Goal: Task Accomplishment & Management: Complete application form

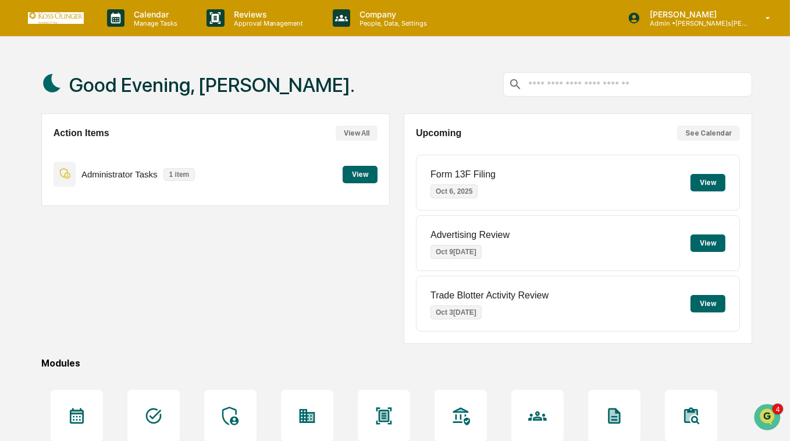
click at [359, 172] on button "View" at bounding box center [360, 174] width 35 height 17
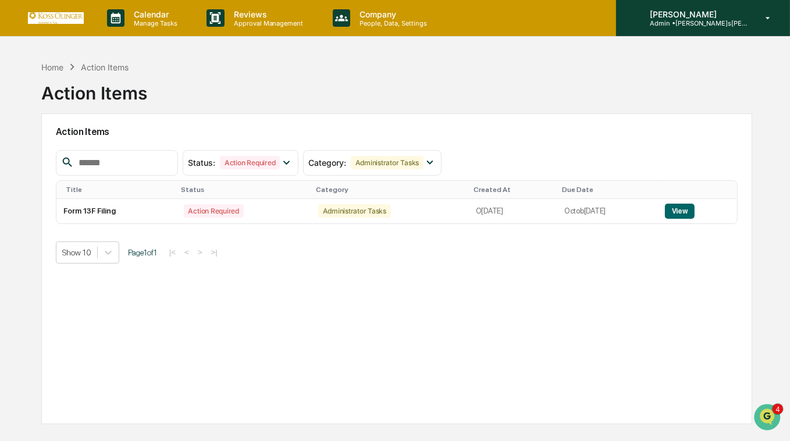
click at [737, 23] on p "Admin • [PERSON_NAME] [PERSON_NAME] Consulting, LLC" at bounding box center [695, 23] width 108 height 8
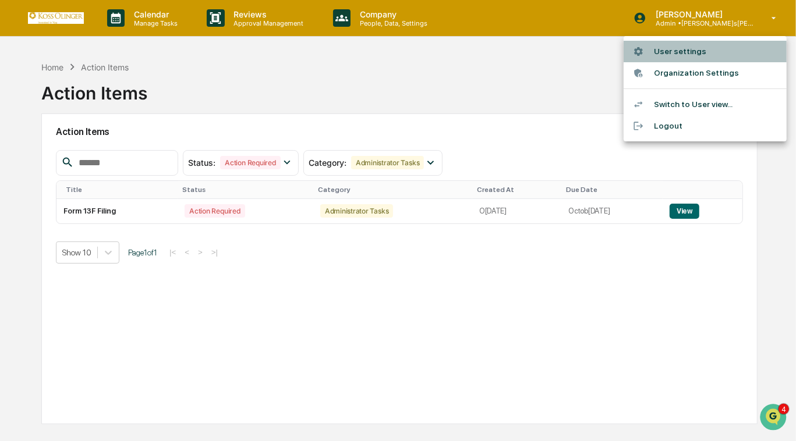
click at [699, 56] on li "User settings" at bounding box center [704, 52] width 163 height 22
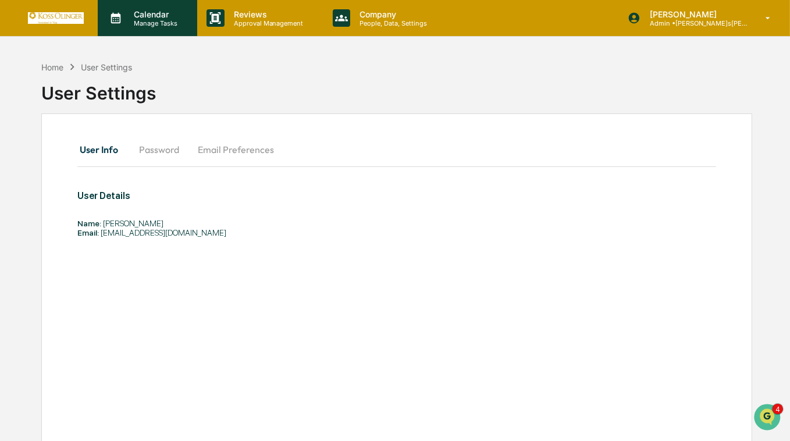
click at [143, 15] on p "Calendar" at bounding box center [154, 14] width 59 height 10
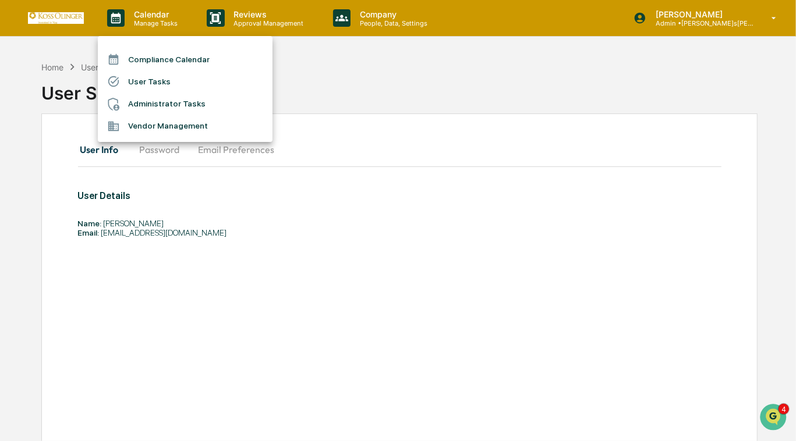
click at [157, 82] on li "User Tasks" at bounding box center [185, 81] width 175 height 22
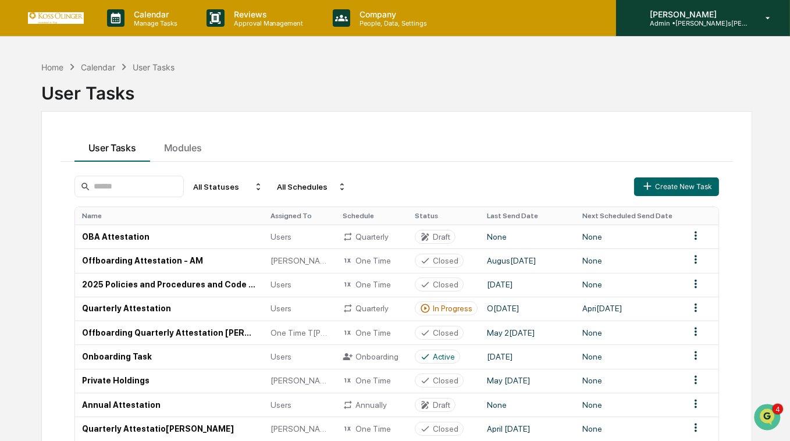
click at [704, 16] on p "[PERSON_NAME]" at bounding box center [695, 14] width 108 height 10
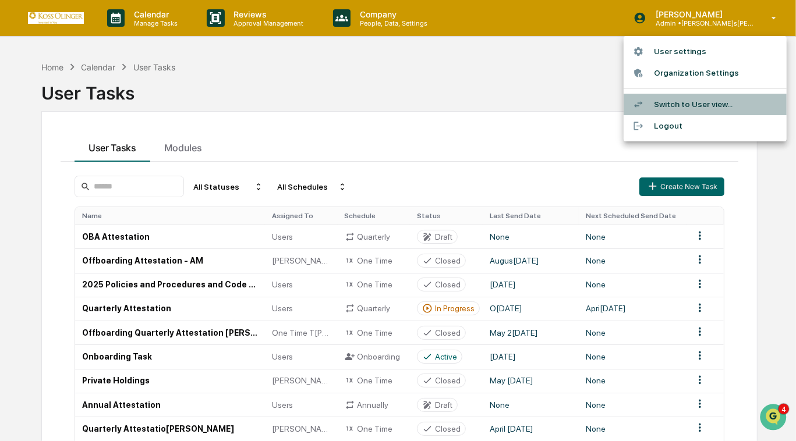
click at [707, 101] on li "Switch to User view..." at bounding box center [704, 105] width 163 height 22
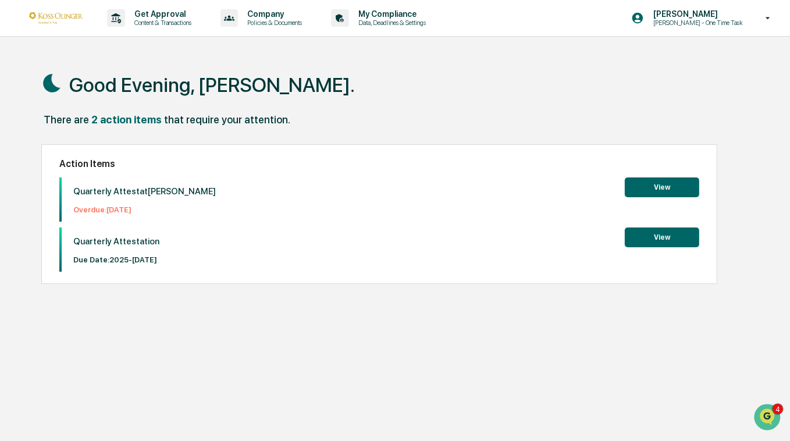
click at [661, 186] on button "View" at bounding box center [662, 188] width 75 height 20
click at [671, 235] on button "View" at bounding box center [662, 238] width 75 height 20
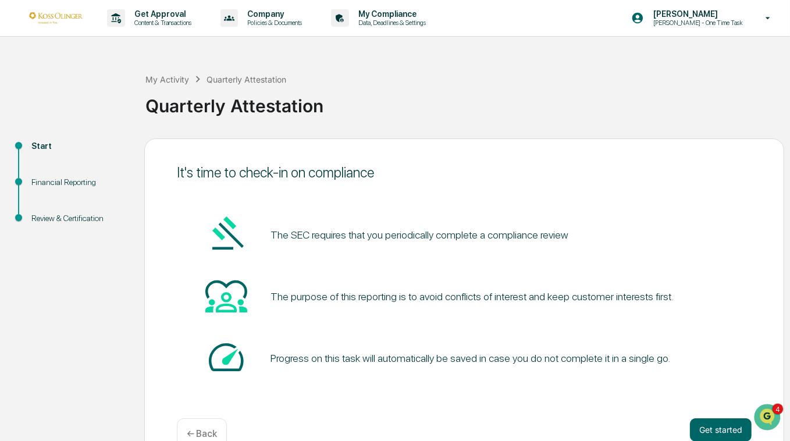
scroll to position [27, 0]
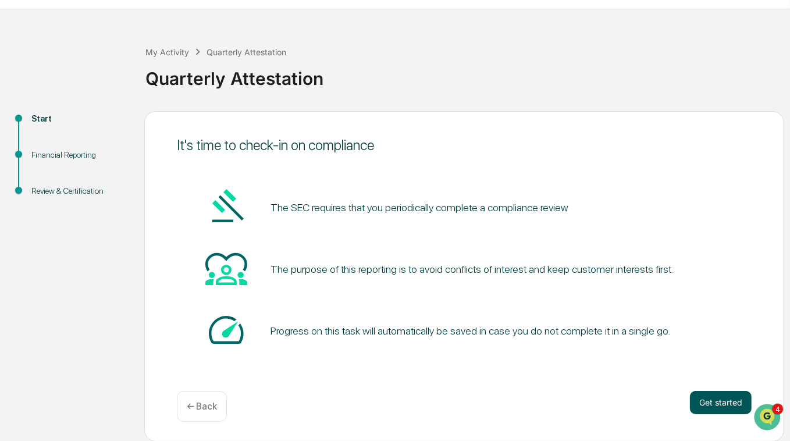
click at [714, 399] on button "Get started" at bounding box center [721, 402] width 62 height 23
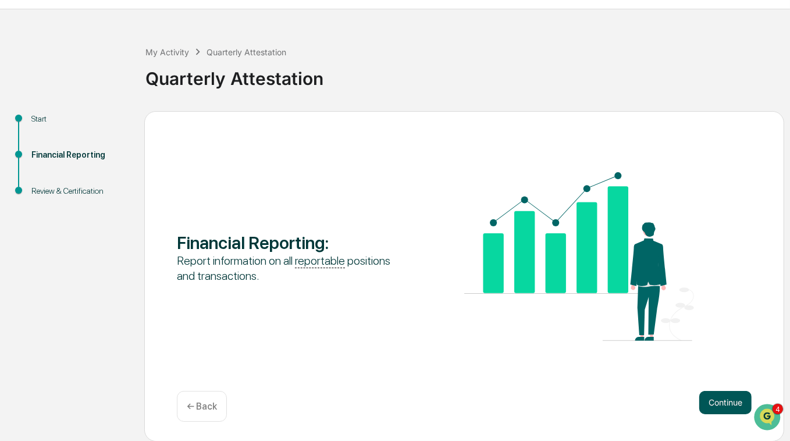
click at [722, 403] on button "Continue" at bounding box center [726, 402] width 52 height 23
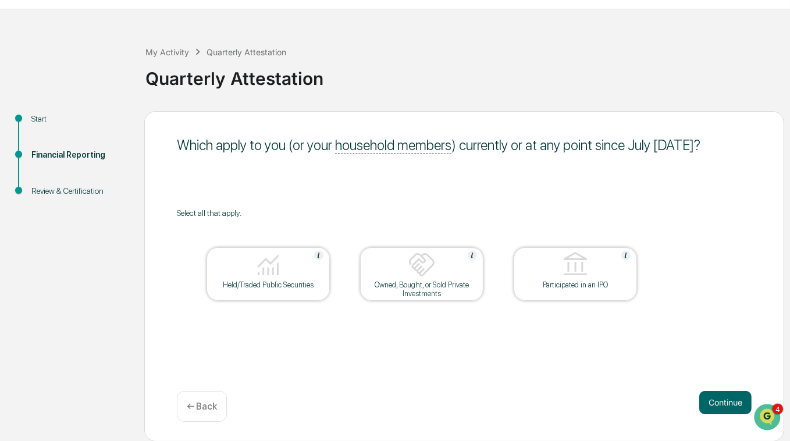
click at [263, 278] on img at bounding box center [268, 265] width 28 height 28
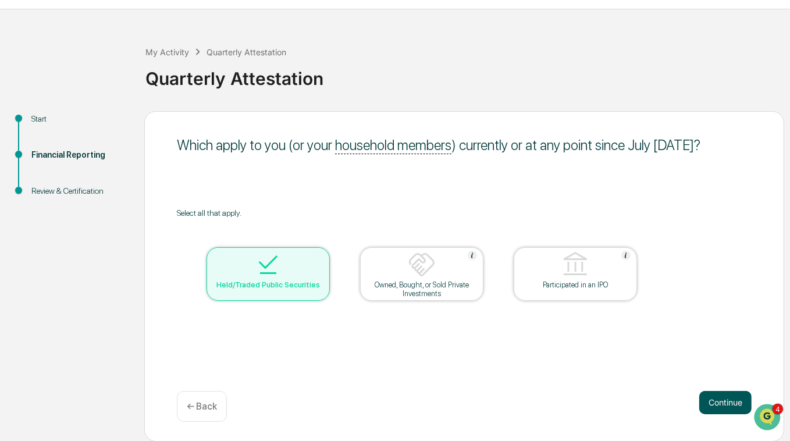
click at [715, 401] on button "Continue" at bounding box center [726, 402] width 52 height 23
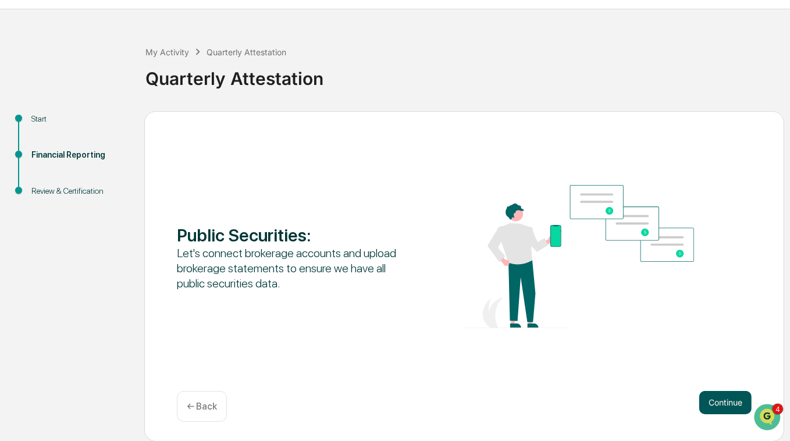
click at [724, 398] on button "Continue" at bounding box center [726, 402] width 52 height 23
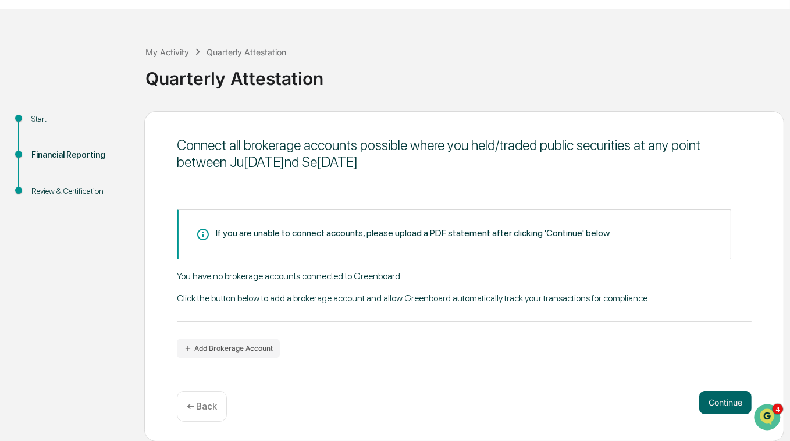
drag, startPoint x: 724, startPoint y: 403, endPoint x: 596, endPoint y: 264, distance: 189.5
click at [596, 264] on div "Connect all brokerage accounts possible where you held/traded public securities…" at bounding box center [464, 276] width 640 height 331
click at [735, 394] on button "Continue" at bounding box center [726, 402] width 52 height 23
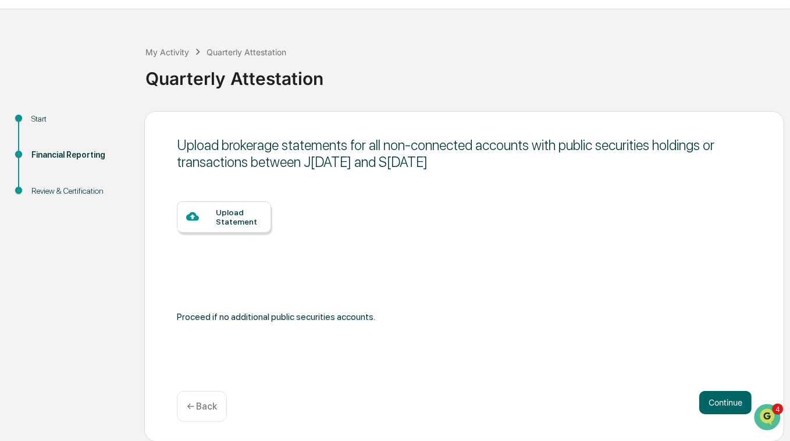
click at [238, 219] on div "Upload Statement" at bounding box center [239, 217] width 46 height 19
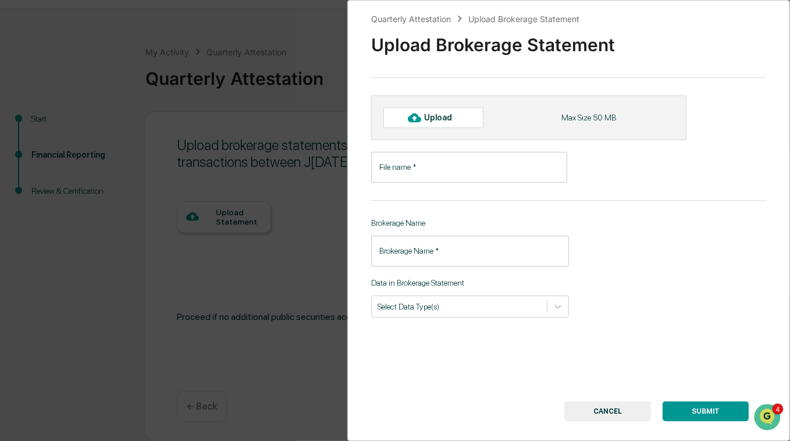
click at [416, 170] on input "File name   *" at bounding box center [469, 167] width 196 height 31
click at [430, 120] on div "Upload" at bounding box center [443, 117] width 38 height 9
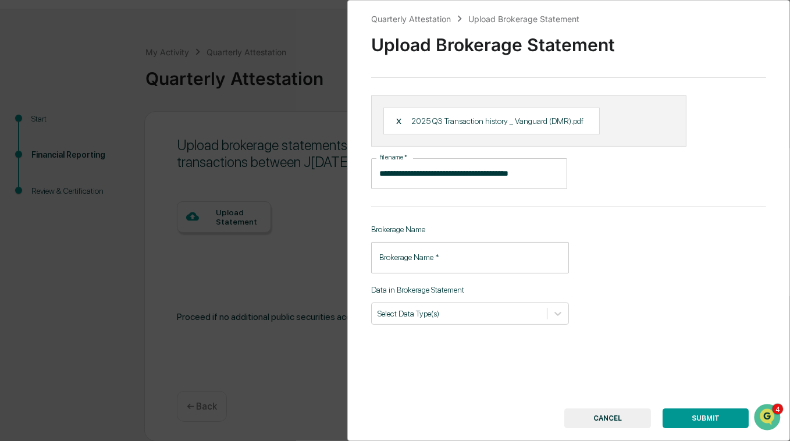
type input "**********"
click at [423, 253] on input "Brokerage Name   *" at bounding box center [470, 257] width 198 height 31
type input "********"
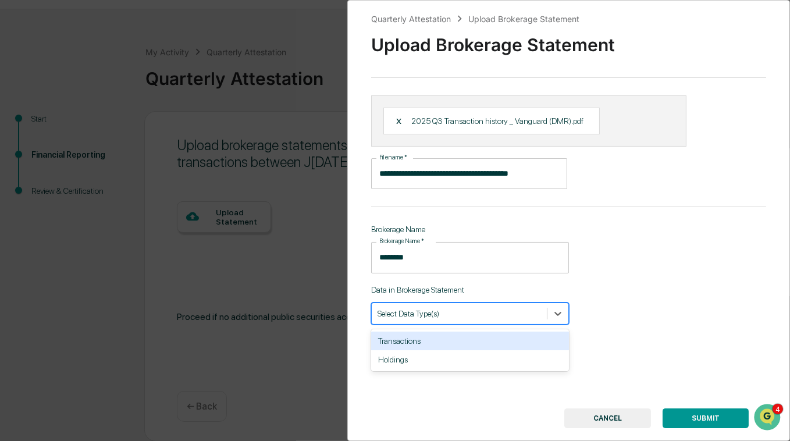
click at [448, 320] on div "Select Data Type(s)" at bounding box center [459, 314] width 175 height 16
click at [431, 340] on div "Transactions" at bounding box center [470, 341] width 198 height 19
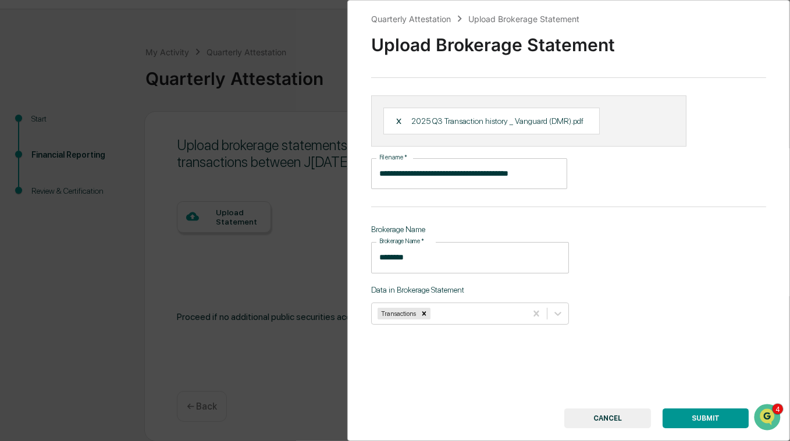
drag, startPoint x: 708, startPoint y: 419, endPoint x: 640, endPoint y: 307, distance: 131.2
click at [640, 307] on div "**********" at bounding box center [568, 220] width 443 height 441
click at [714, 415] on button "SUBMIT" at bounding box center [706, 419] width 86 height 20
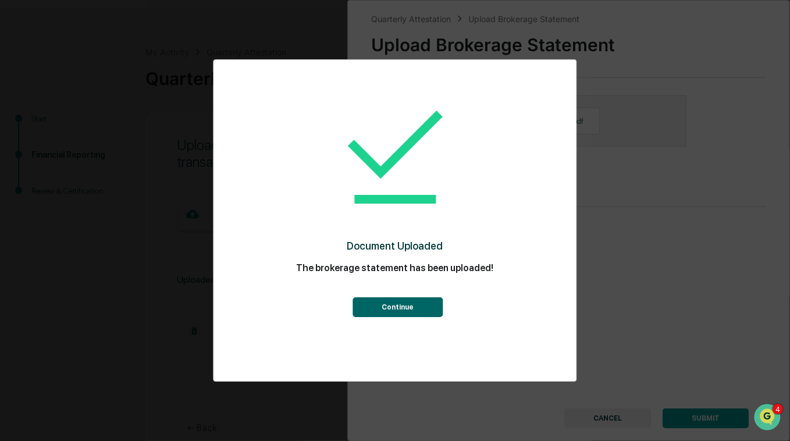
click at [398, 307] on button "Continue" at bounding box center [398, 307] width 90 height 20
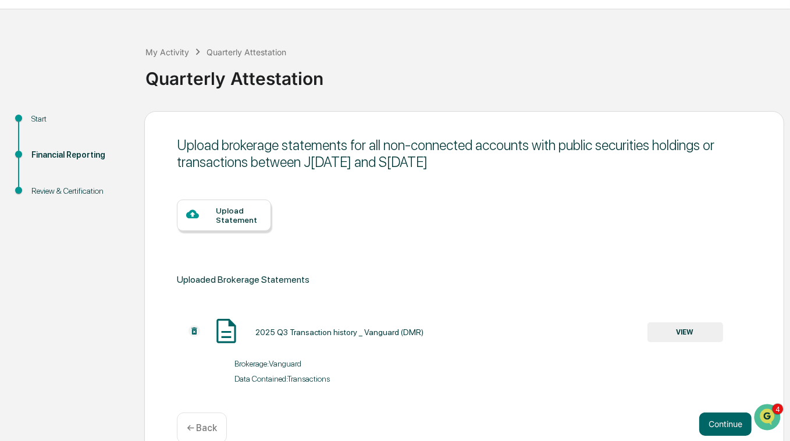
click at [227, 218] on div "Upload Statement" at bounding box center [239, 215] width 46 height 19
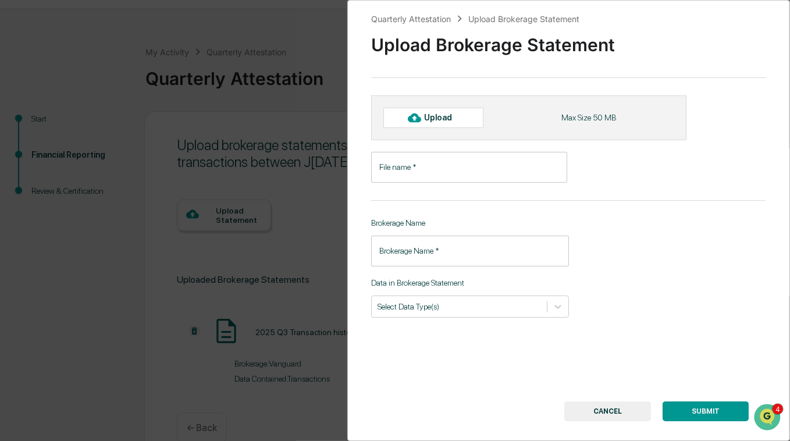
click at [439, 116] on div "Upload" at bounding box center [443, 117] width 38 height 9
type input "**********"
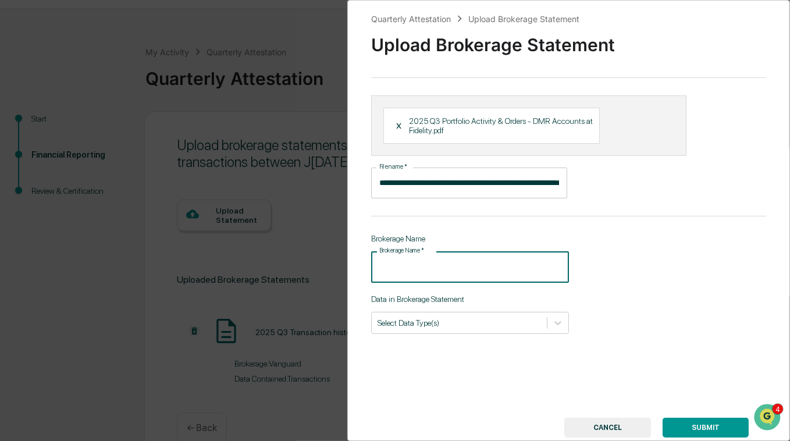
click at [455, 265] on input "Brokerage Name   *" at bounding box center [470, 266] width 198 height 31
drag, startPoint x: 424, startPoint y: 268, endPoint x: 464, endPoint y: 265, distance: 39.6
click at [464, 265] on input "**********" at bounding box center [470, 266] width 198 height 31
type input "**********"
click at [483, 325] on div at bounding box center [460, 322] width 164 height 11
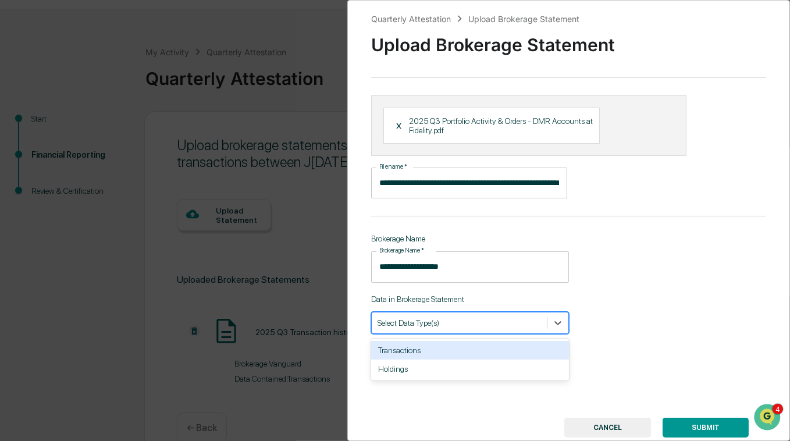
click at [466, 352] on div "Transactions" at bounding box center [470, 350] width 198 height 19
click at [682, 430] on button "SUBMIT" at bounding box center [706, 428] width 86 height 20
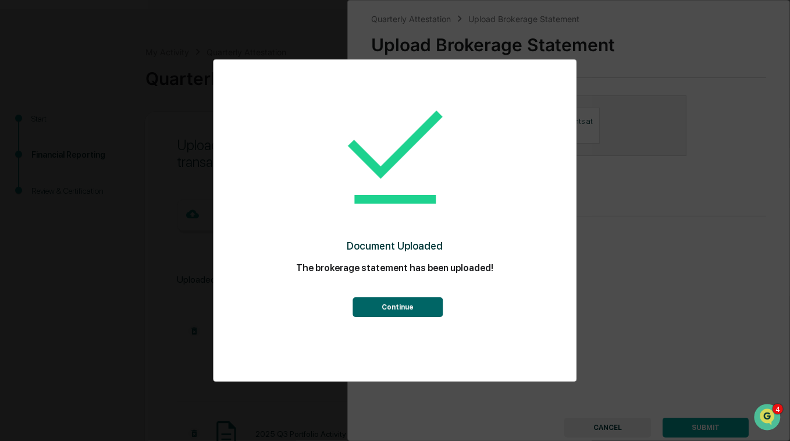
click at [409, 311] on button "Continue" at bounding box center [398, 307] width 90 height 20
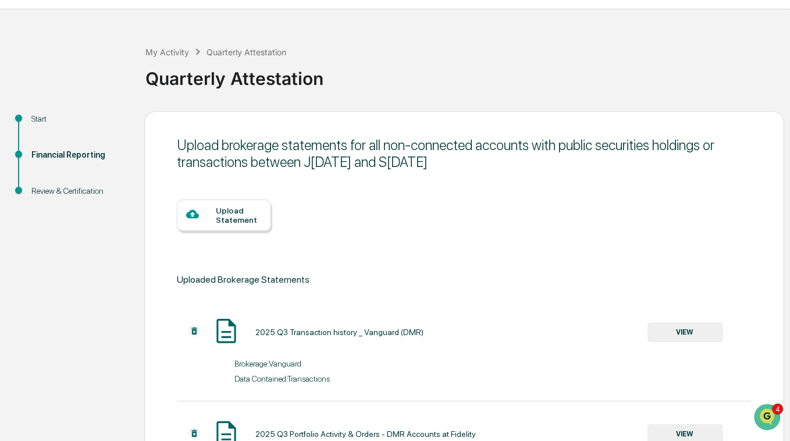
click at [216, 215] on div "Upload Statement" at bounding box center [239, 215] width 46 height 19
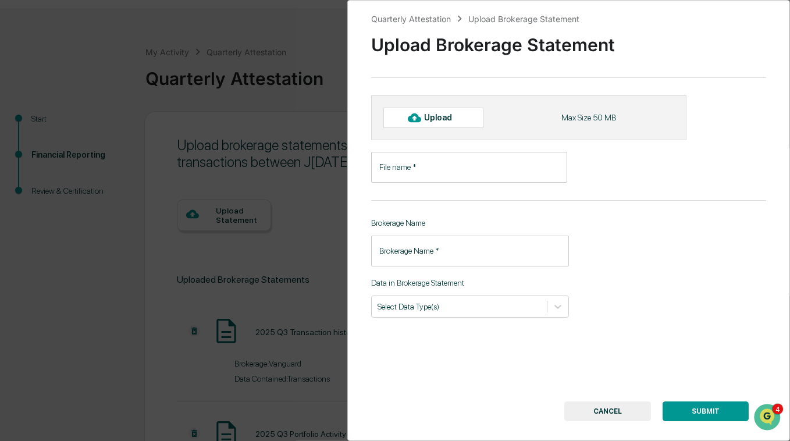
click at [438, 118] on div "Upload" at bounding box center [443, 117] width 38 height 9
type input "**********"
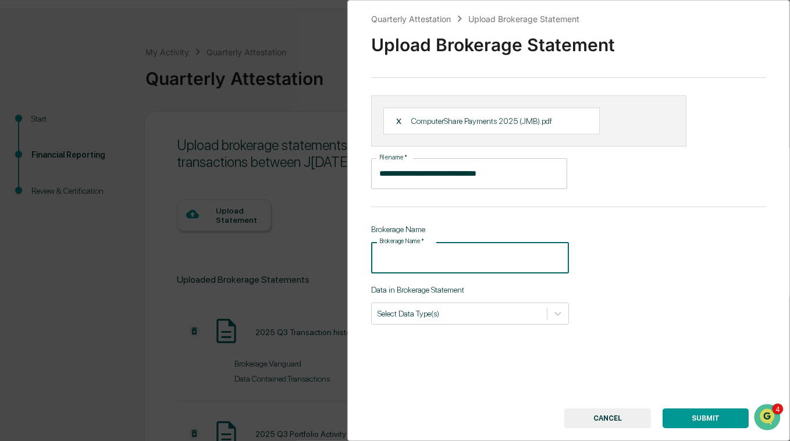
click at [441, 265] on input "Brokerage Name   *" at bounding box center [470, 257] width 198 height 31
type input "**********"
click at [473, 314] on div at bounding box center [460, 313] width 164 height 11
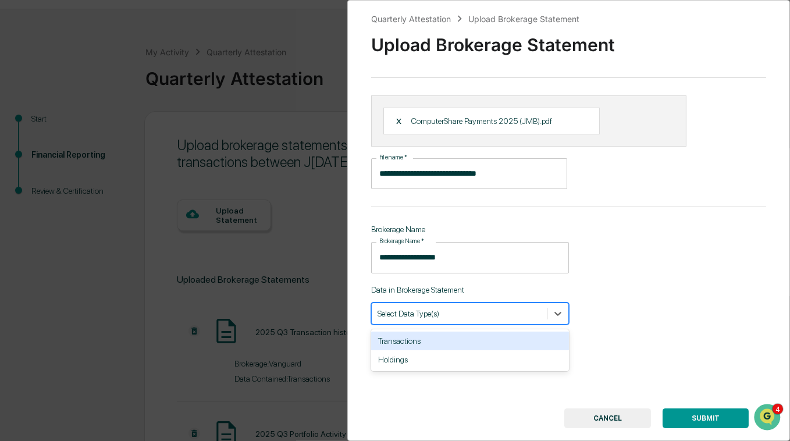
click at [456, 346] on div "Transactions" at bounding box center [470, 341] width 198 height 19
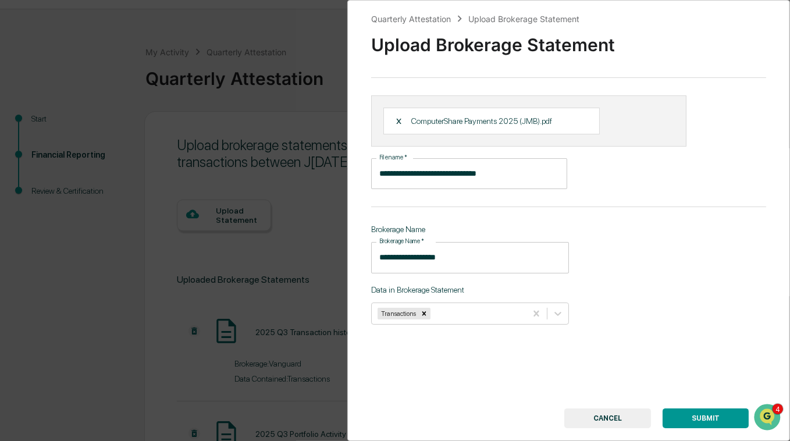
click at [687, 419] on button "SUBMIT" at bounding box center [706, 419] width 86 height 20
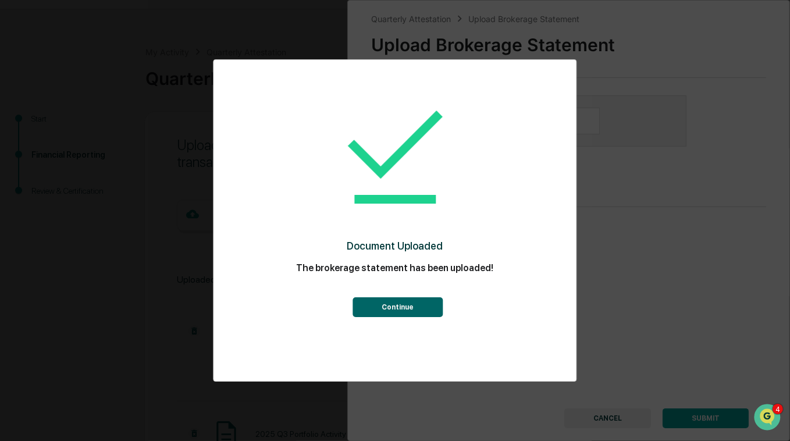
click at [386, 307] on button "Continue" at bounding box center [398, 307] width 90 height 20
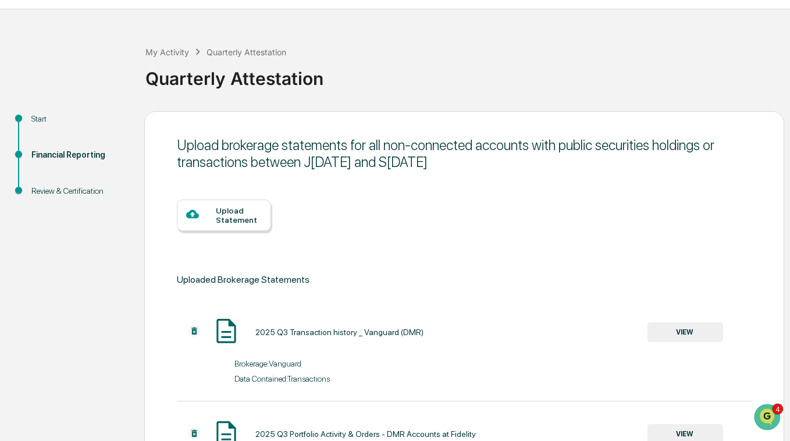
click at [225, 213] on div "Upload Statement" at bounding box center [239, 215] width 46 height 19
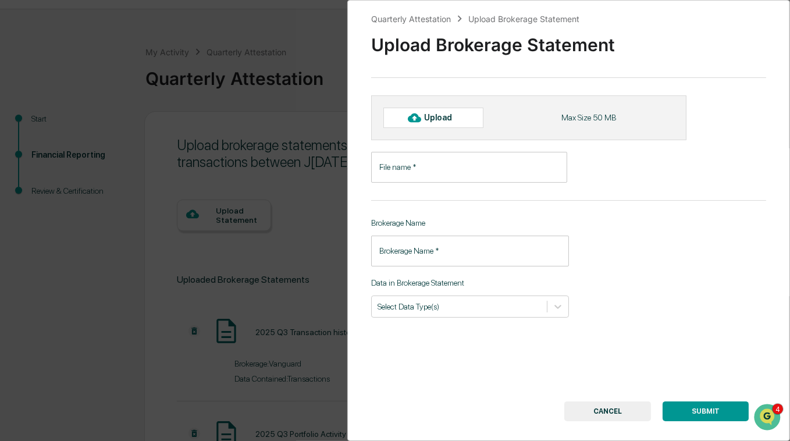
click at [430, 121] on div "Upload" at bounding box center [443, 117] width 38 height 9
type input "**********"
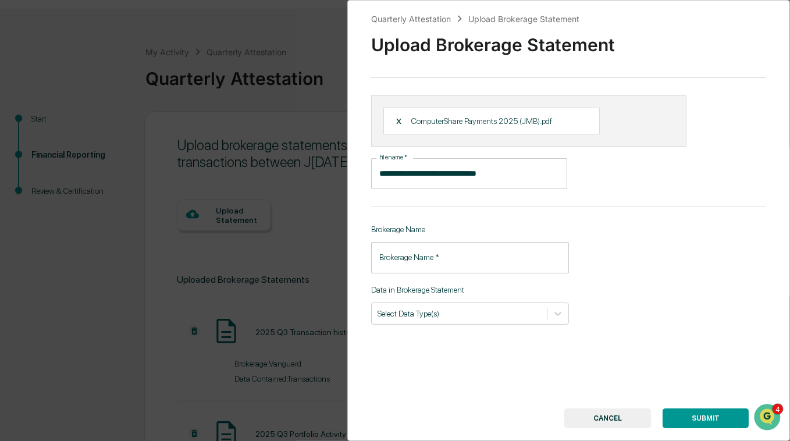
click at [398, 116] on div "X" at bounding box center [404, 121] width 16 height 10
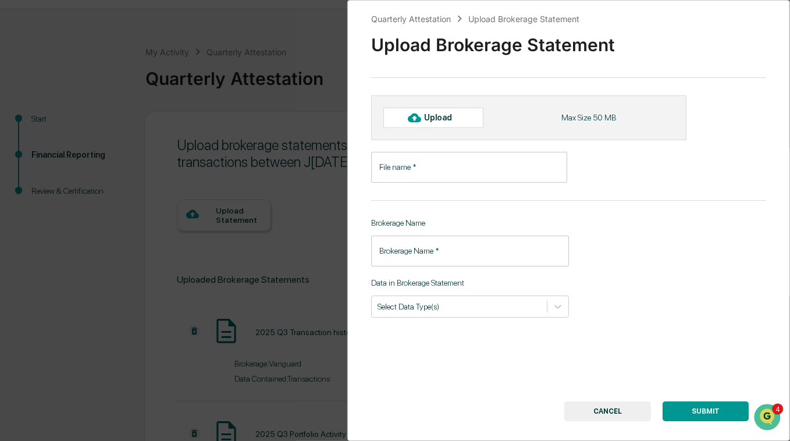
click at [657, 237] on div "Quarterly Attestation Upload Brokerage Statement Upload Brokerage Statement Upl…" at bounding box center [568, 220] width 443 height 441
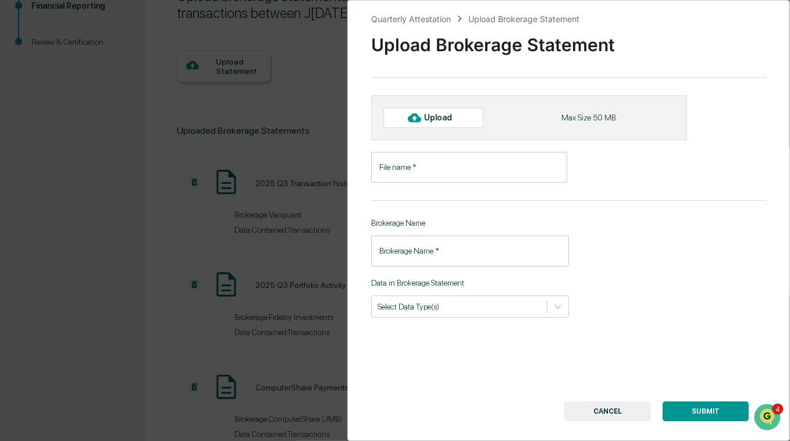
scroll to position [178, 0]
click at [435, 122] on div "Upload" at bounding box center [443, 117] width 38 height 9
type input "**********"
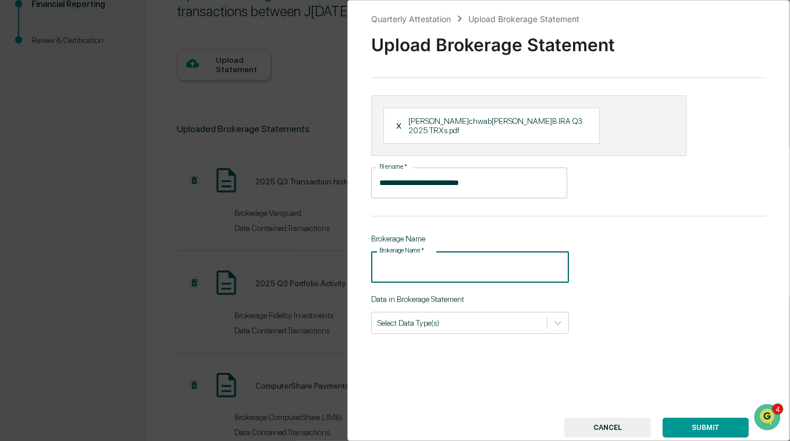
click at [453, 256] on input "Brokerage Name   *" at bounding box center [470, 266] width 198 height 31
type input "**********"
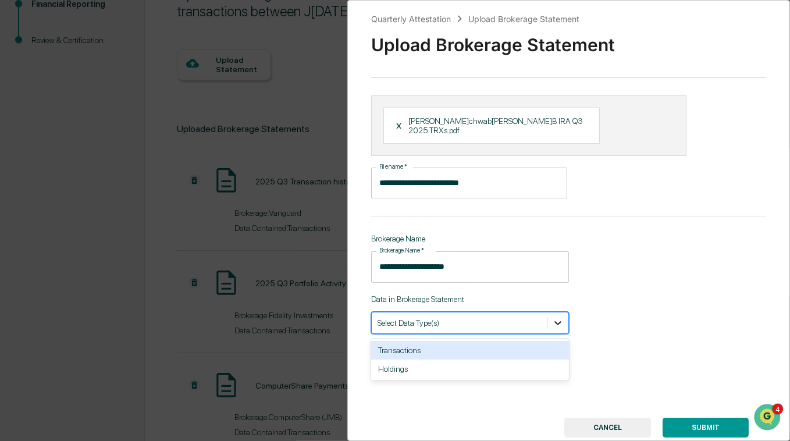
click at [558, 321] on icon at bounding box center [558, 323] width 7 height 4
click at [505, 341] on div "Transactions" at bounding box center [470, 350] width 198 height 19
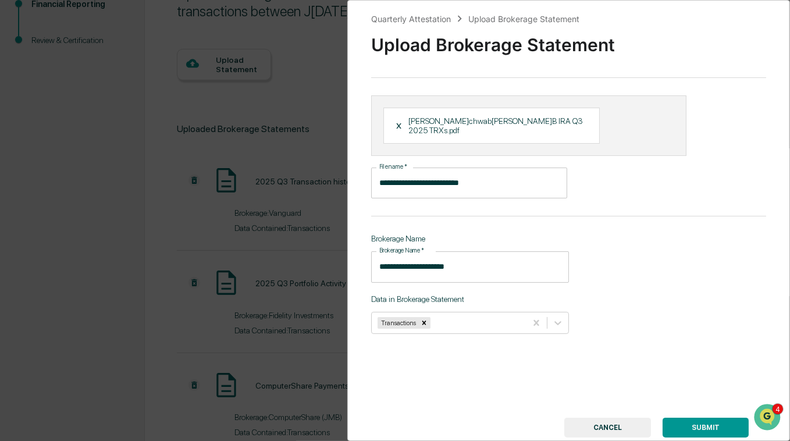
click at [687, 418] on button "SUBMIT" at bounding box center [706, 428] width 86 height 20
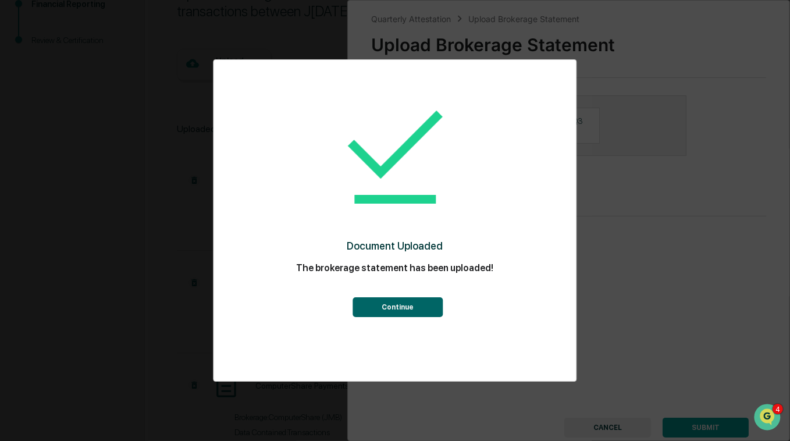
click at [391, 307] on button "Continue" at bounding box center [398, 307] width 90 height 20
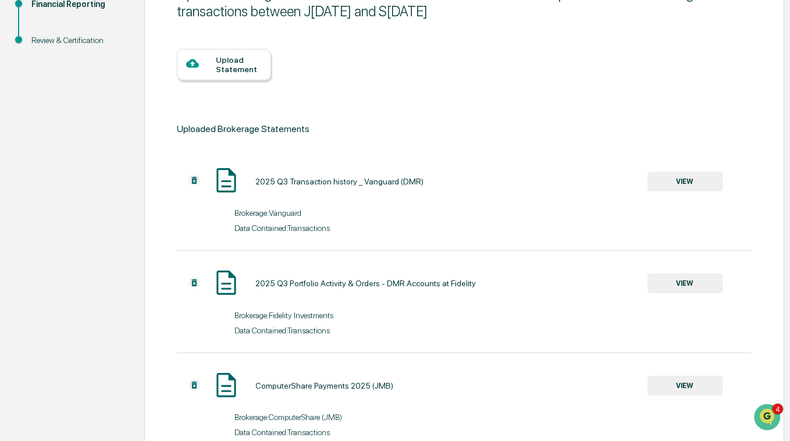
click at [212, 63] on div at bounding box center [201, 64] width 30 height 15
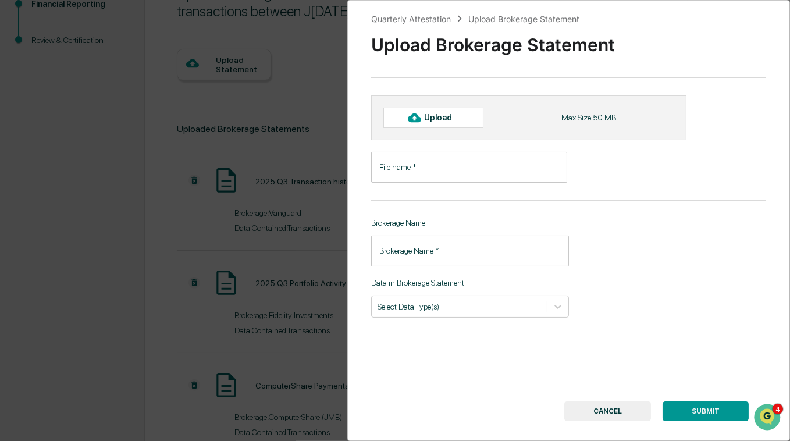
click at [435, 116] on div "Upload" at bounding box center [443, 117] width 38 height 9
type input "**********"
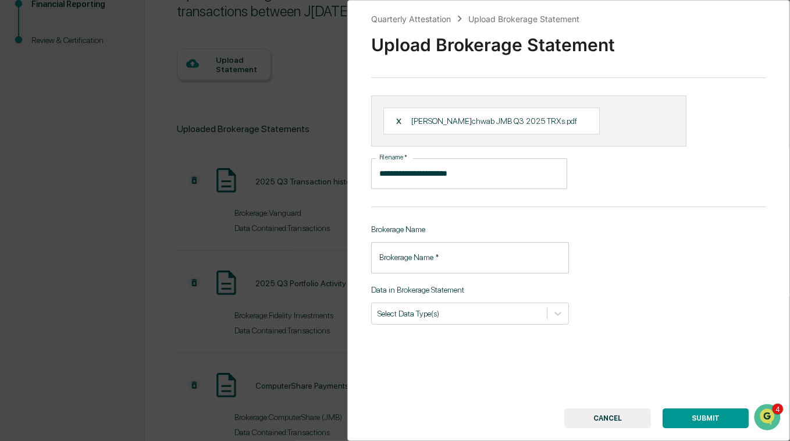
click at [463, 258] on input "Brokerage Name   *" at bounding box center [470, 257] width 198 height 31
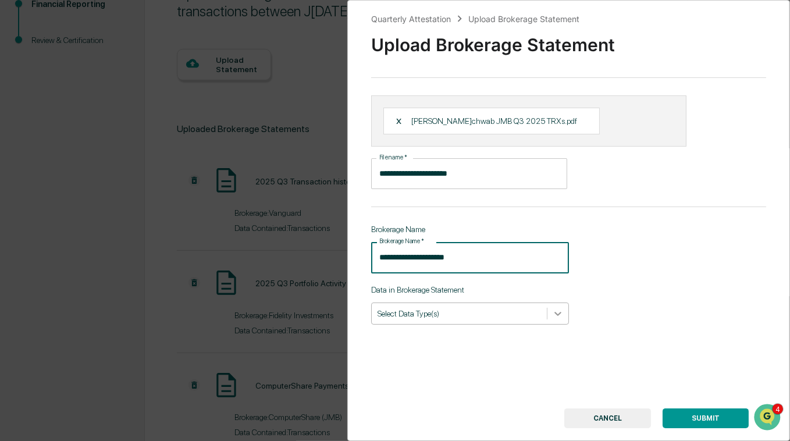
type input "**********"
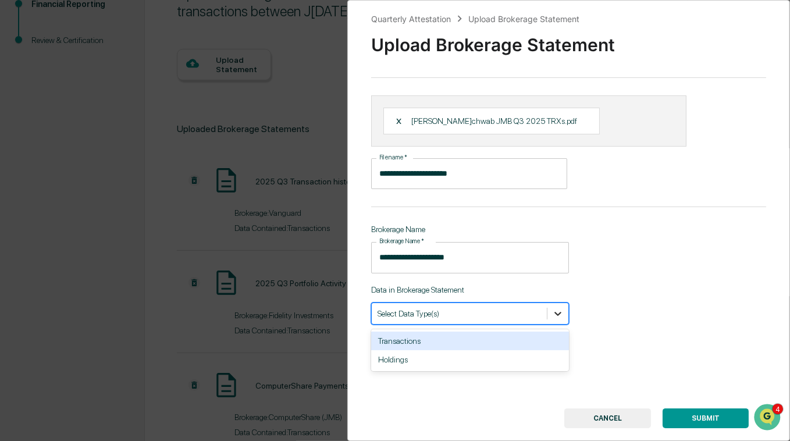
click at [555, 319] on icon at bounding box center [558, 314] width 12 height 12
click at [511, 345] on div "Transactions" at bounding box center [470, 341] width 198 height 19
click at [690, 424] on button "SUBMIT" at bounding box center [706, 419] width 86 height 20
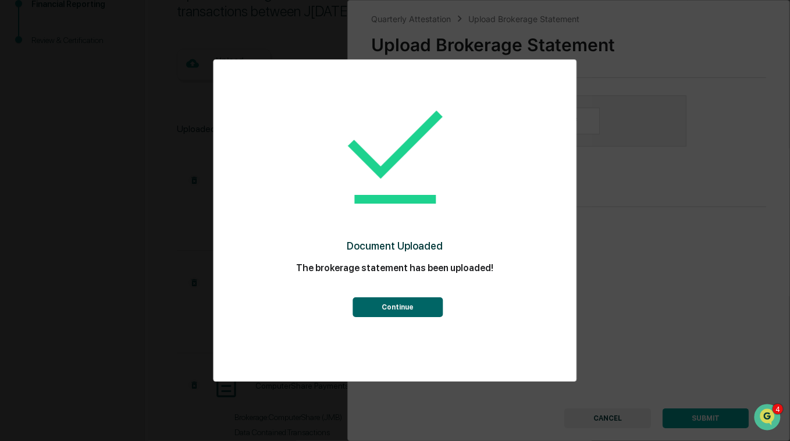
click at [395, 307] on button "Continue" at bounding box center [398, 307] width 90 height 20
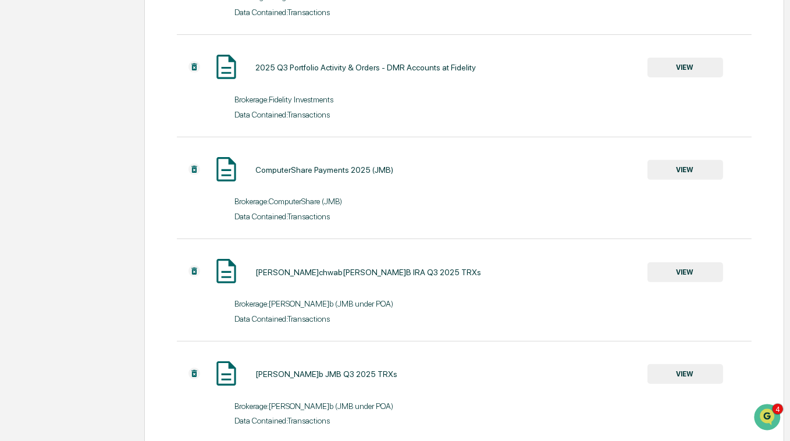
scroll to position [465, 0]
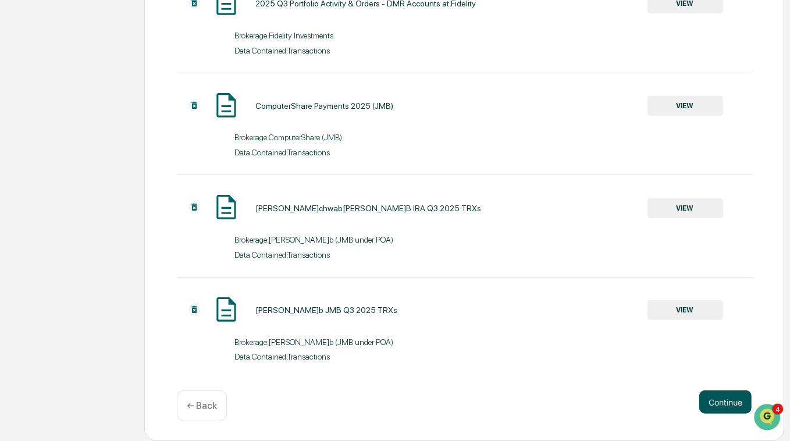
click at [726, 405] on button "Continue" at bounding box center [726, 402] width 52 height 23
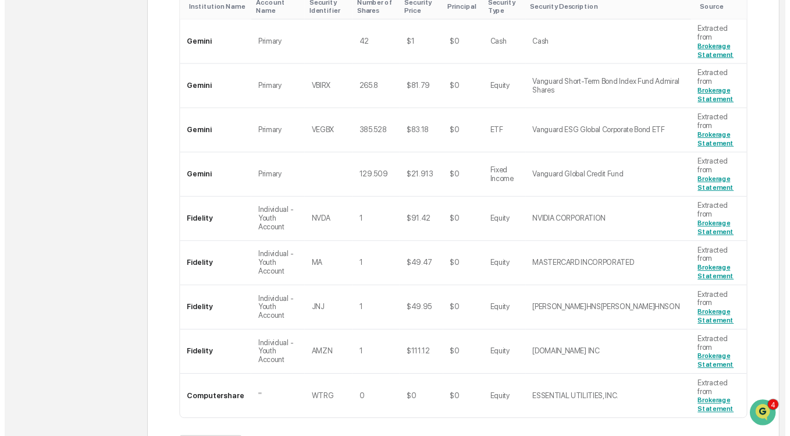
scroll to position [256, 0]
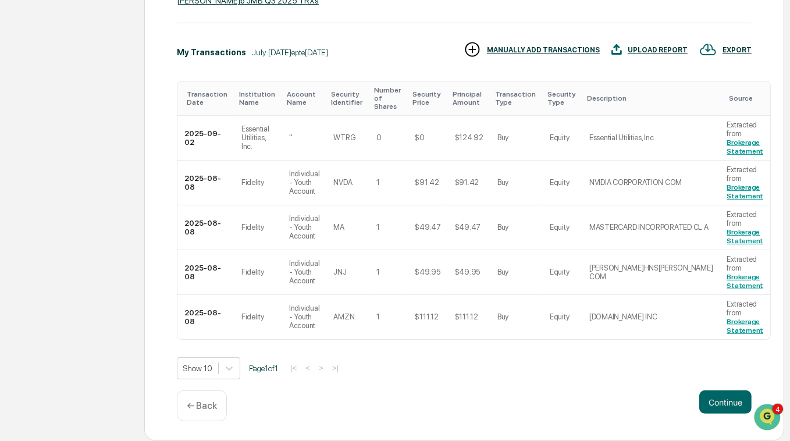
scroll to position [297, 0]
click at [721, 400] on button "Continue" at bounding box center [726, 402] width 52 height 23
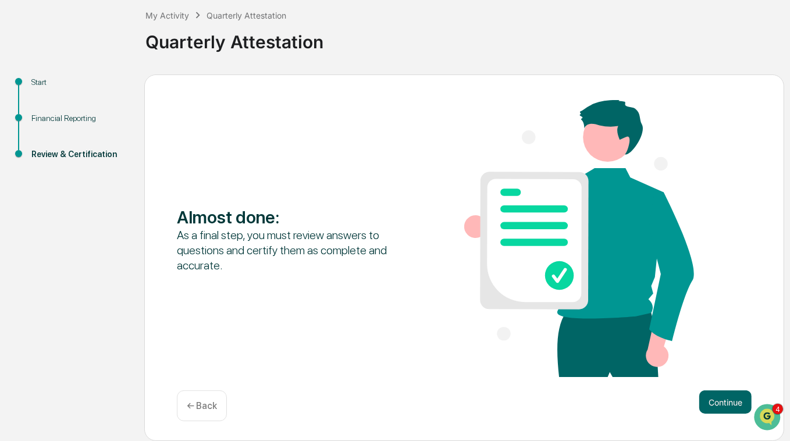
scroll to position [63, 0]
click at [724, 400] on button "Continue" at bounding box center [726, 402] width 52 height 23
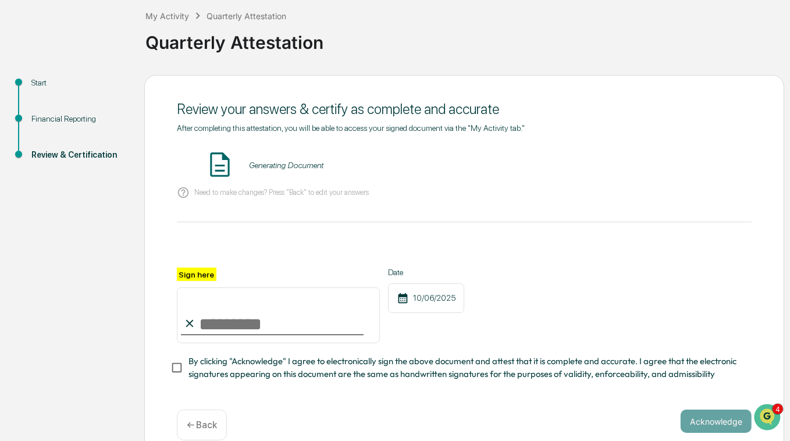
click at [322, 324] on input "Sign here" at bounding box center [278, 316] width 203 height 56
click at [683, 171] on button "VIEW" at bounding box center [686, 165] width 76 height 20
